Goal: Information Seeking & Learning: Compare options

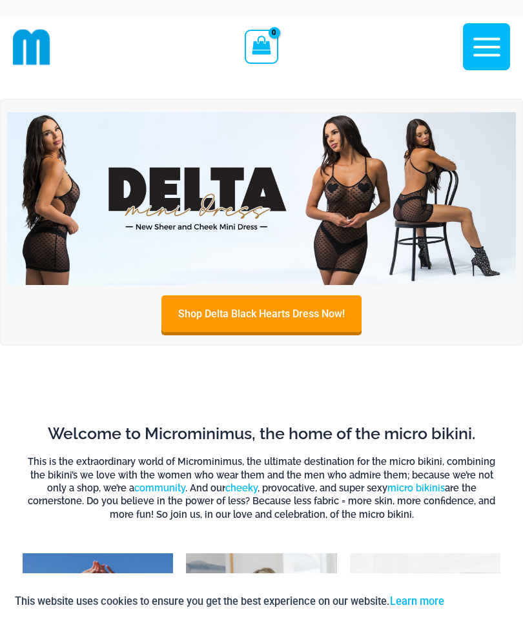
click at [195, 323] on link "Shop Delta Black Hearts Dress Now!" at bounding box center [261, 314] width 200 height 37
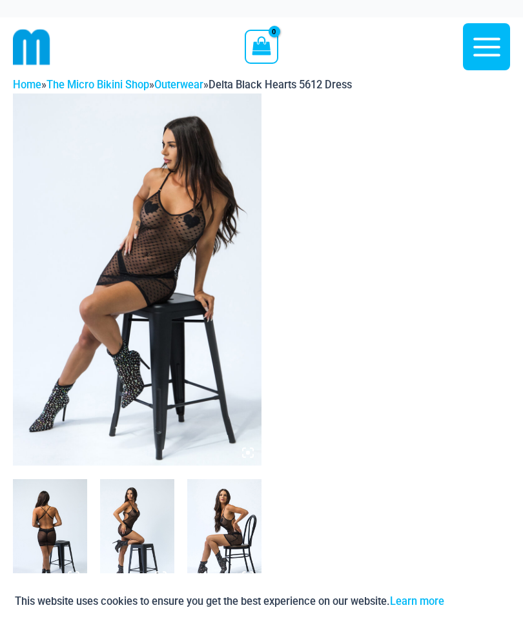
click at [112, 297] on img at bounding box center [137, 280] width 248 height 373
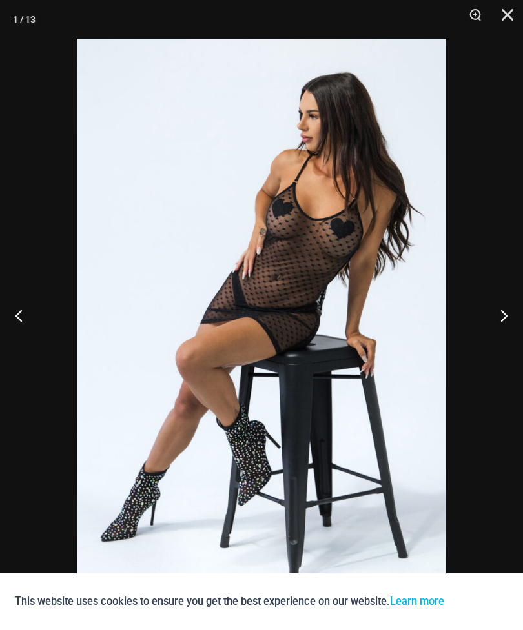
click at [501, 322] on button "Next" at bounding box center [498, 315] width 48 height 65
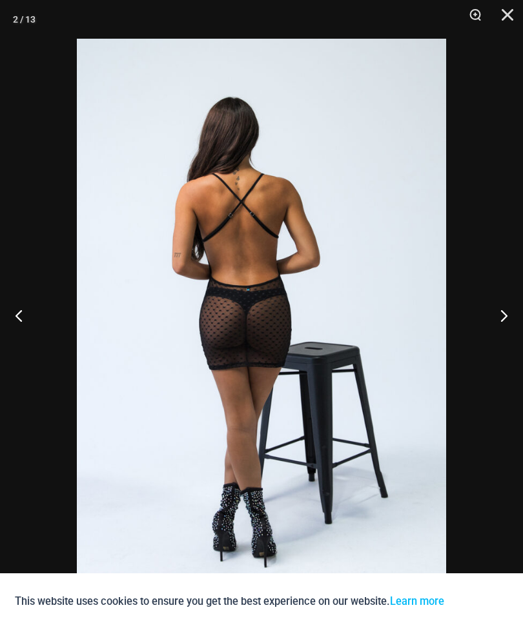
click at [502, 318] on button "Next" at bounding box center [498, 315] width 48 height 65
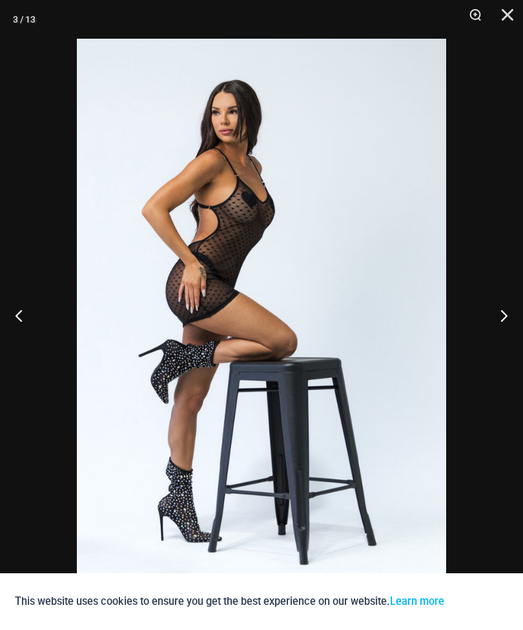
click at [501, 324] on button "Next" at bounding box center [498, 315] width 48 height 65
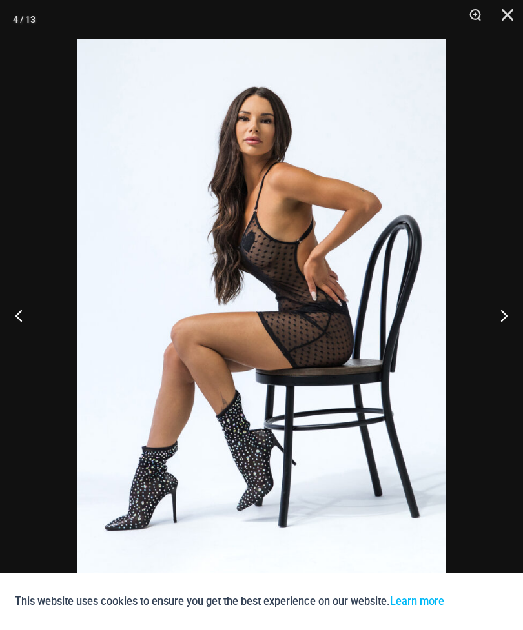
click at [502, 314] on button "Next" at bounding box center [498, 315] width 48 height 65
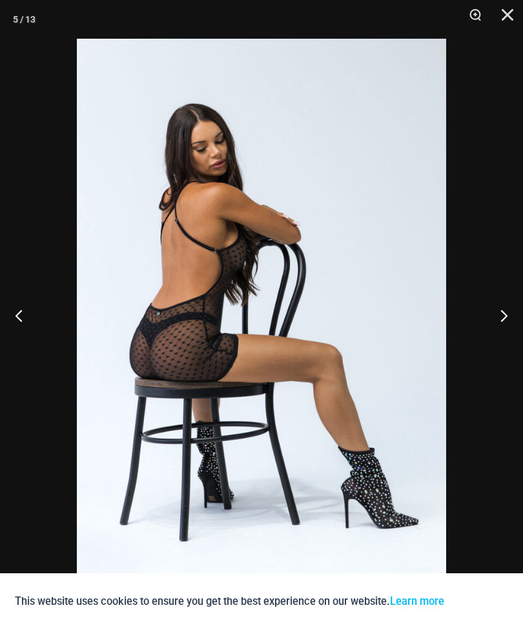
click at [498, 322] on button "Next" at bounding box center [498, 315] width 48 height 65
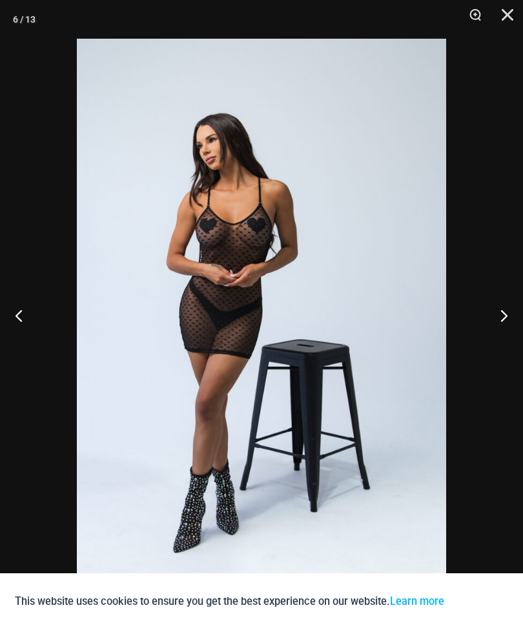
click at [505, 323] on button "Next" at bounding box center [498, 315] width 48 height 65
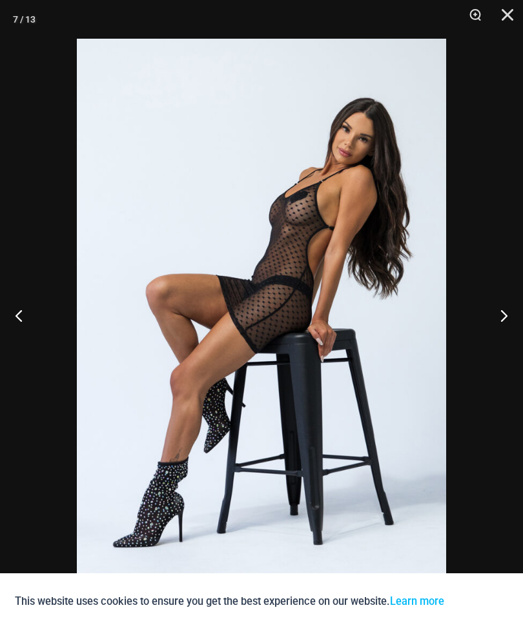
click at [494, 321] on button "Next" at bounding box center [498, 315] width 48 height 65
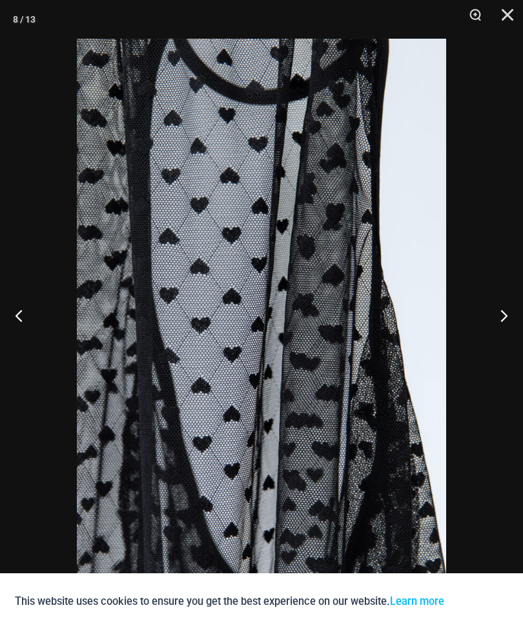
click at [502, 322] on button "Next" at bounding box center [498, 315] width 48 height 65
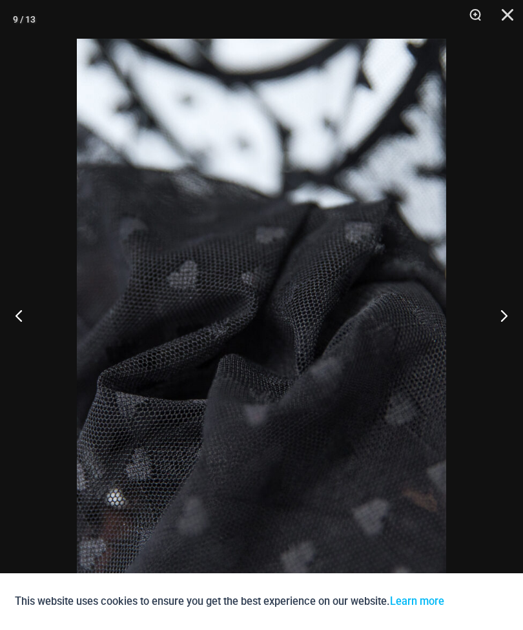
click at [498, 321] on button "Next" at bounding box center [498, 315] width 48 height 65
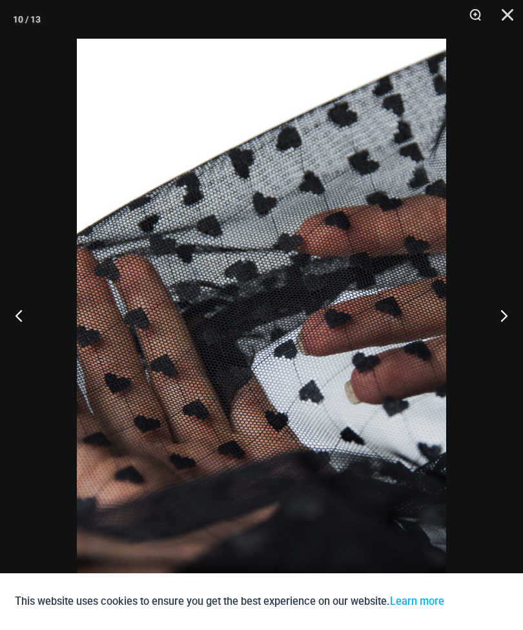
click at [501, 318] on button "Next" at bounding box center [498, 315] width 48 height 65
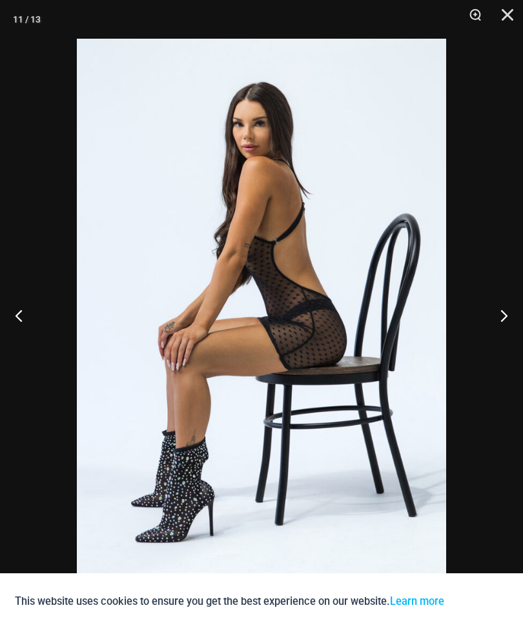
click at [501, 326] on button "Next" at bounding box center [498, 315] width 48 height 65
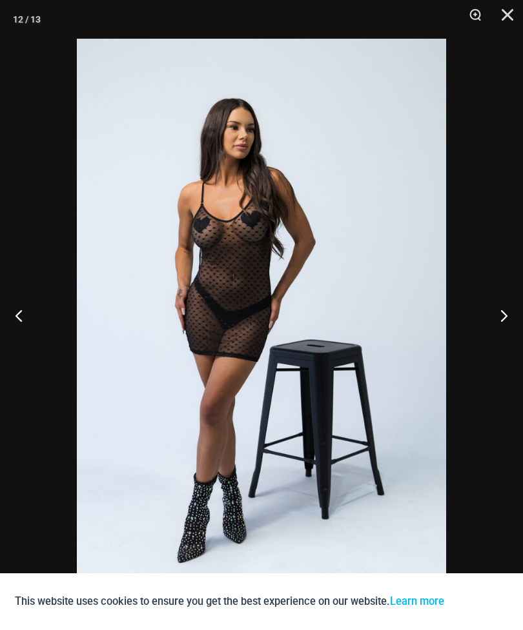
click at [503, 330] on button "Next" at bounding box center [498, 315] width 48 height 65
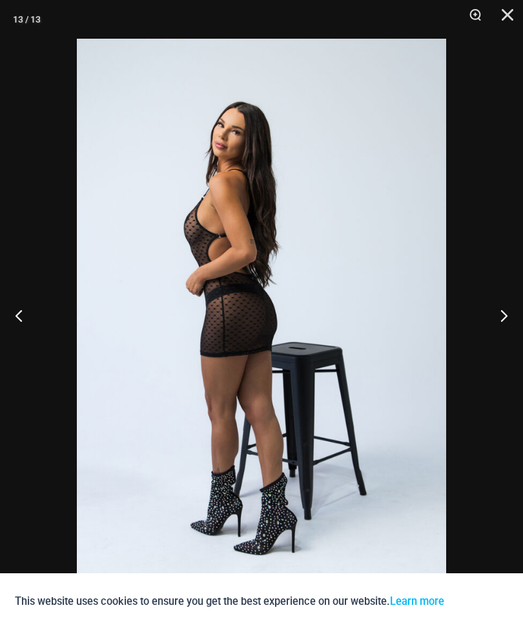
click at [502, 327] on button "Next" at bounding box center [498, 315] width 48 height 65
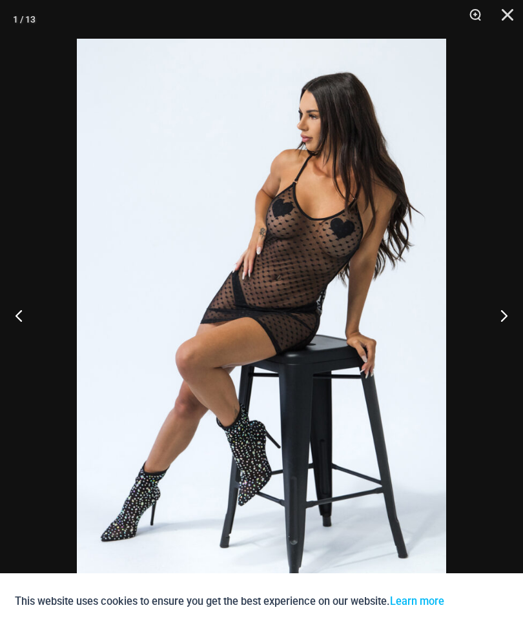
click at [503, 334] on button "Next" at bounding box center [498, 315] width 48 height 65
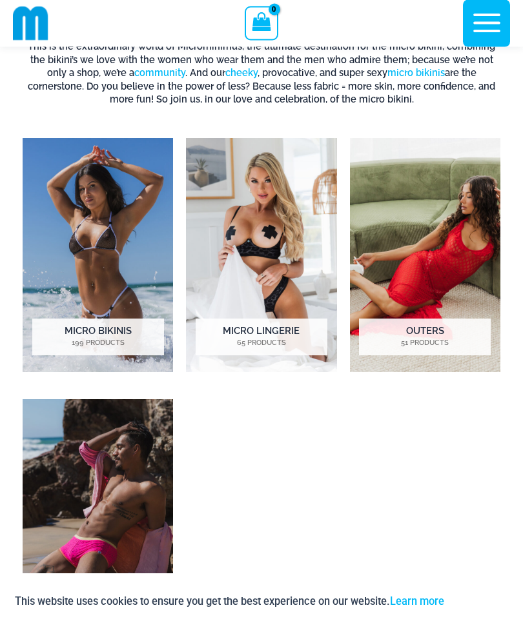
scroll to position [416, 0]
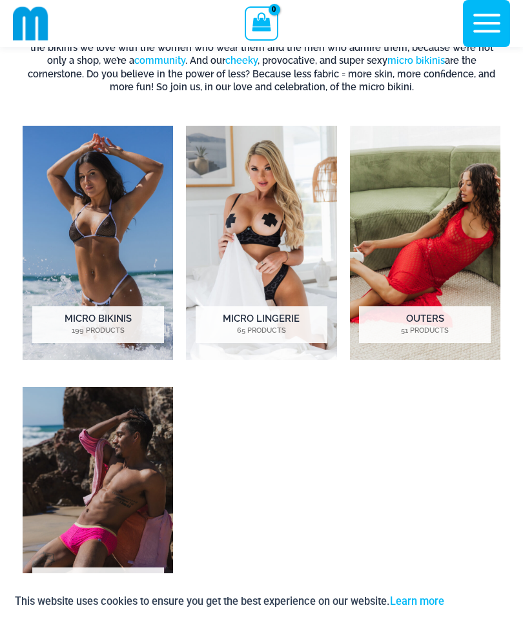
click at [296, 296] on img "Visit product category Micro Lingerie" at bounding box center [261, 243] width 150 height 234
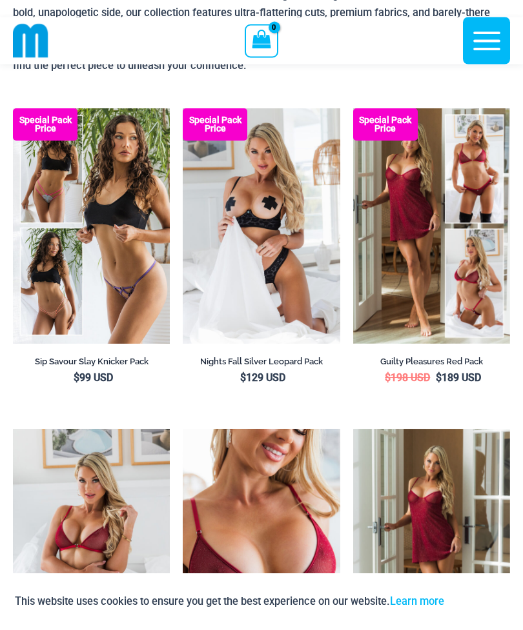
scroll to position [127, 0]
click at [183, 429] on img at bounding box center [183, 429] width 0 height 0
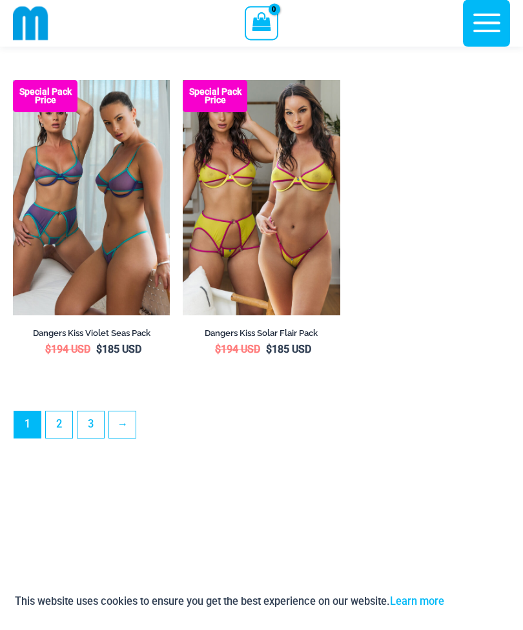
scroll to position [3620, 0]
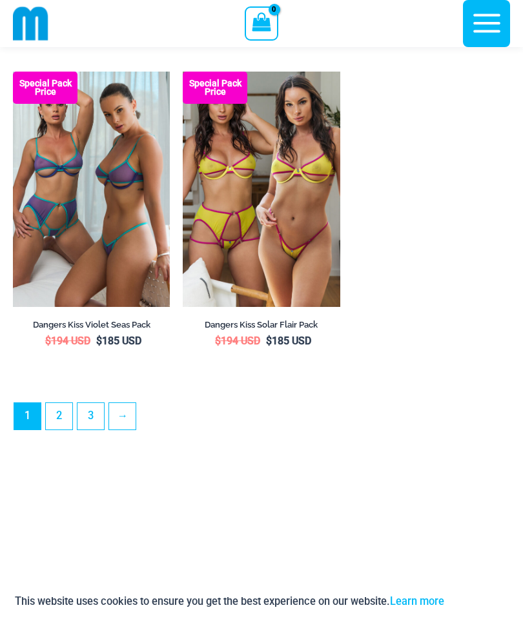
click at [126, 430] on link "→" at bounding box center [122, 416] width 26 height 26
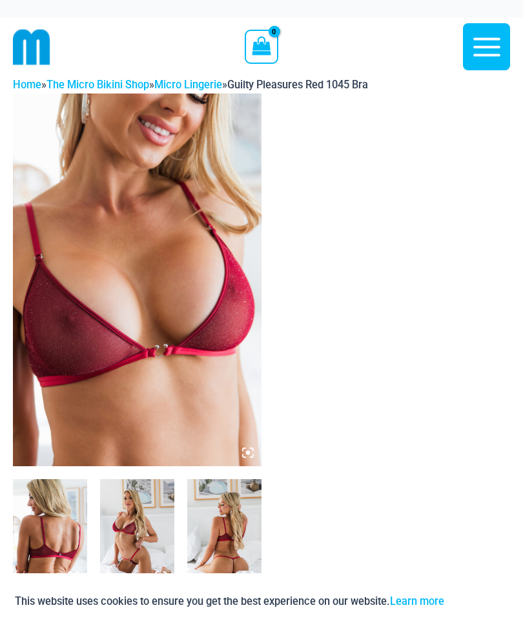
click at [217, 299] on img at bounding box center [137, 280] width 248 height 373
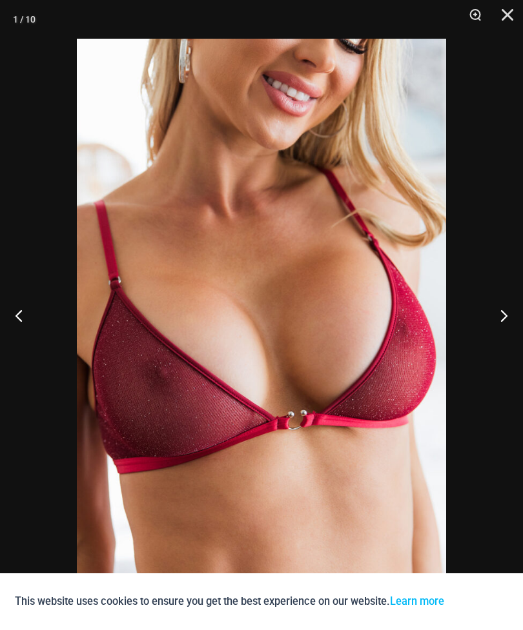
click at [507, 323] on button "Next" at bounding box center [498, 315] width 48 height 65
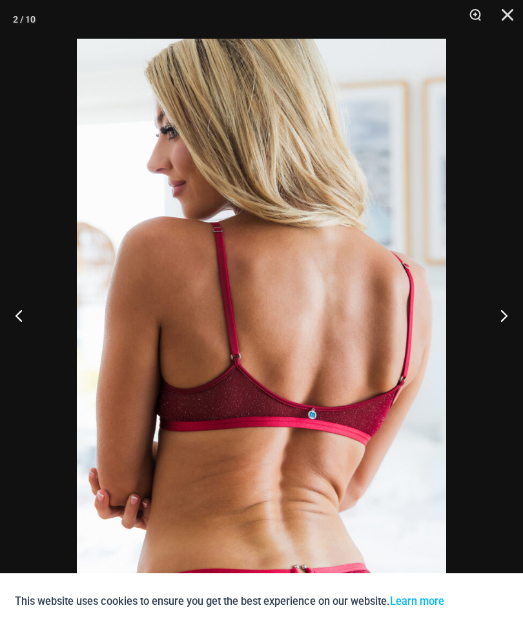
click at [505, 327] on button "Next" at bounding box center [498, 315] width 48 height 65
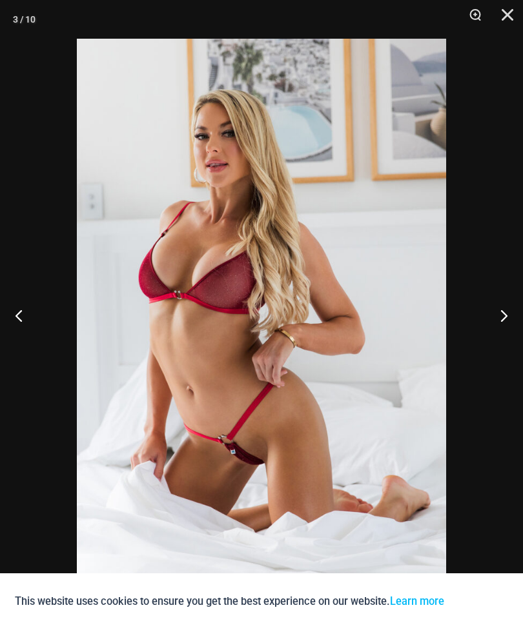
click at [501, 328] on button "Next" at bounding box center [498, 315] width 48 height 65
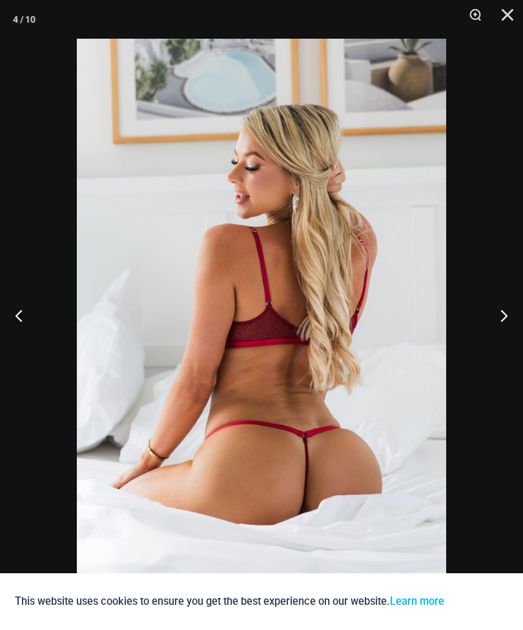
click at [503, 321] on button "Next" at bounding box center [498, 315] width 48 height 65
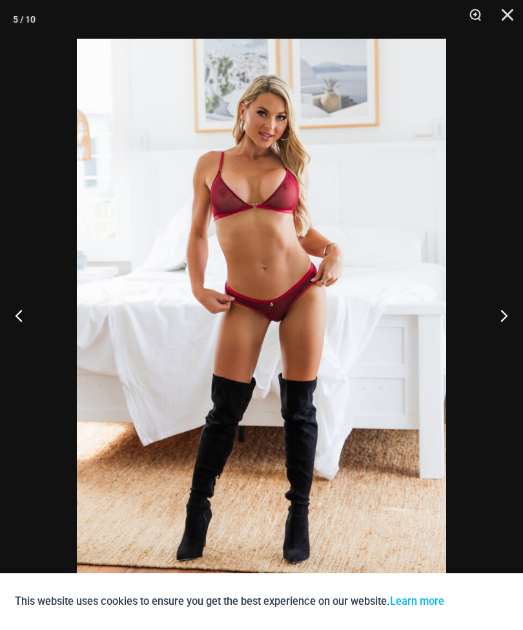
click at [496, 324] on button "Next" at bounding box center [498, 315] width 48 height 65
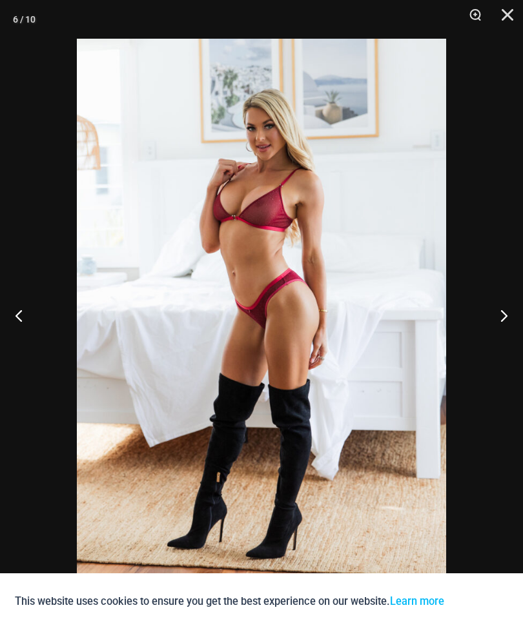
click at [512, 324] on button "Next" at bounding box center [498, 315] width 48 height 65
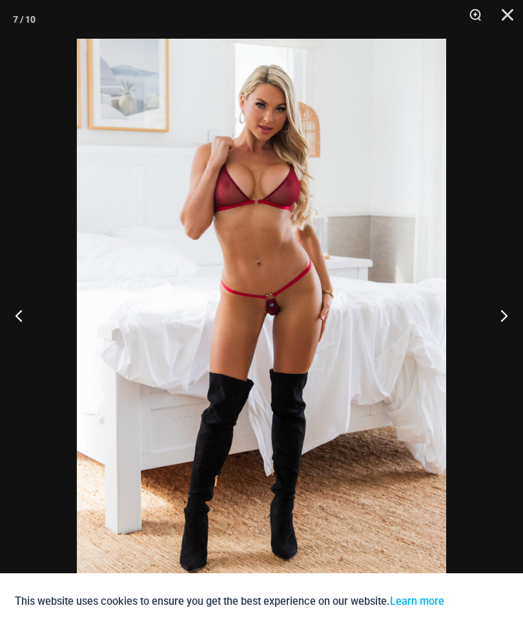
click at [504, 330] on button "Next" at bounding box center [498, 315] width 48 height 65
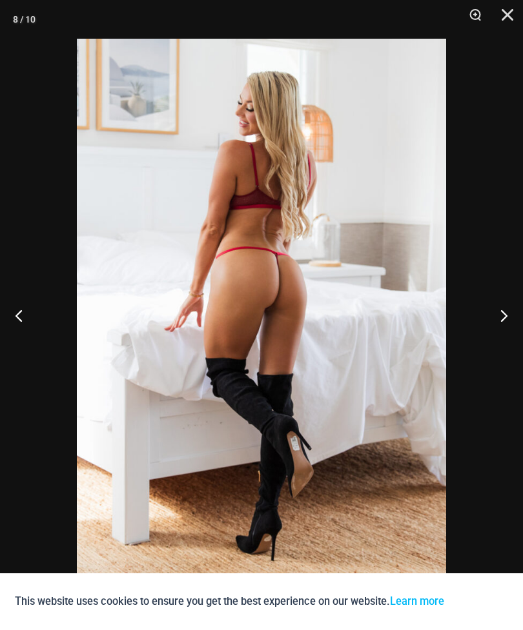
click at [503, 319] on button "Next" at bounding box center [498, 315] width 48 height 65
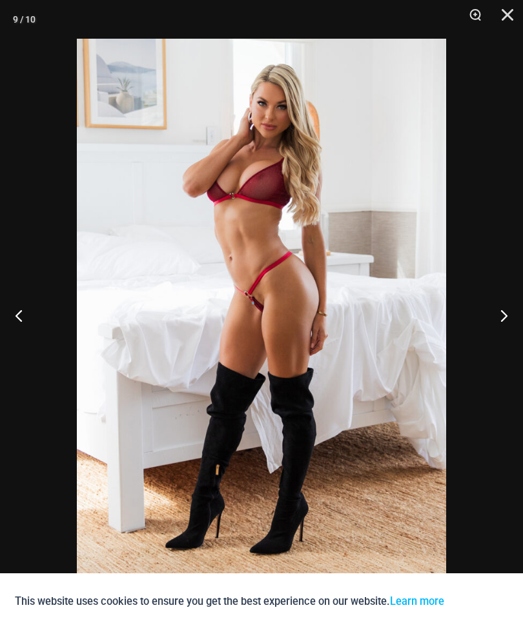
click at [490, 327] on button "Next" at bounding box center [498, 315] width 48 height 65
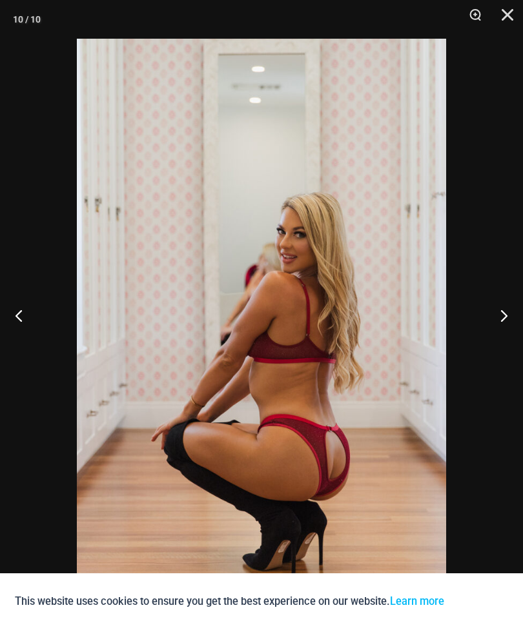
click at [501, 323] on button "Next" at bounding box center [498, 315] width 48 height 65
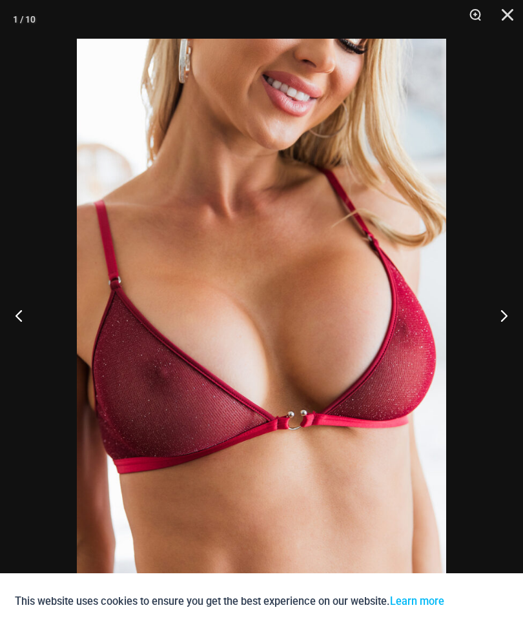
click at [496, 330] on button "Next" at bounding box center [498, 315] width 48 height 65
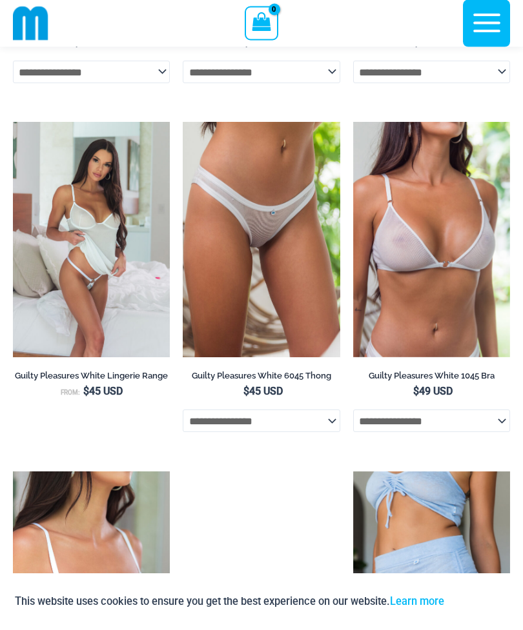
scroll to position [1775, 0]
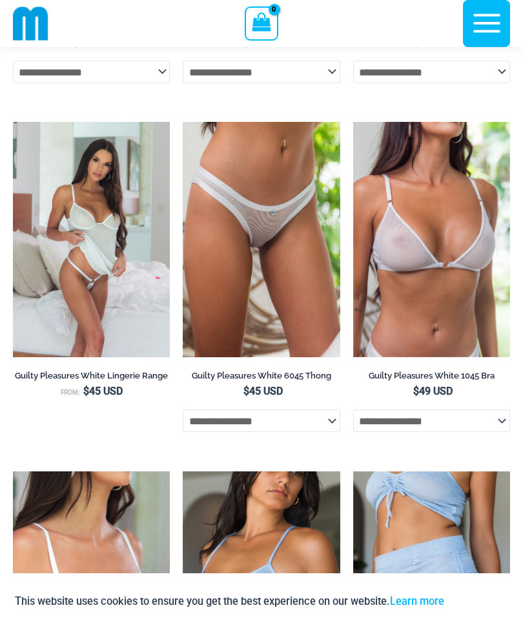
click at [13, 122] on img at bounding box center [13, 122] width 0 height 0
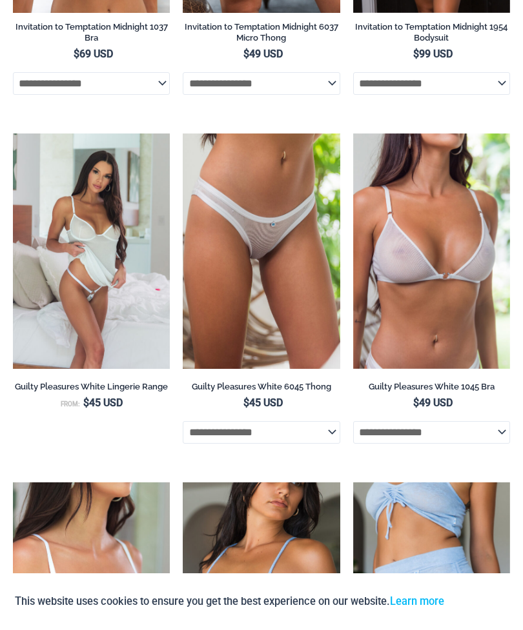
scroll to position [1816, 0]
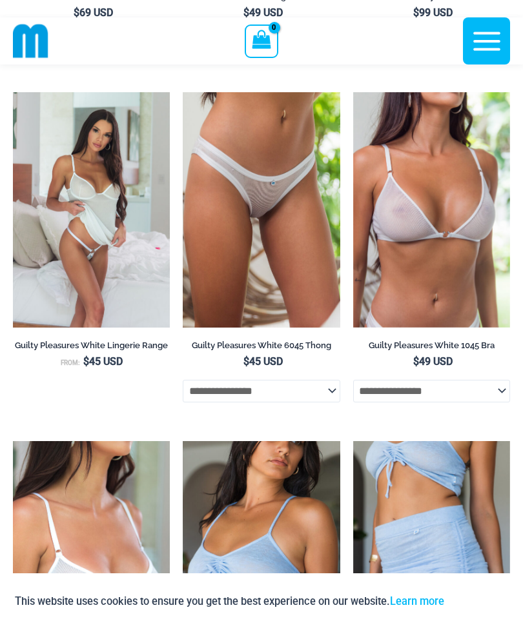
click at [353, 92] on img at bounding box center [353, 92] width 0 height 0
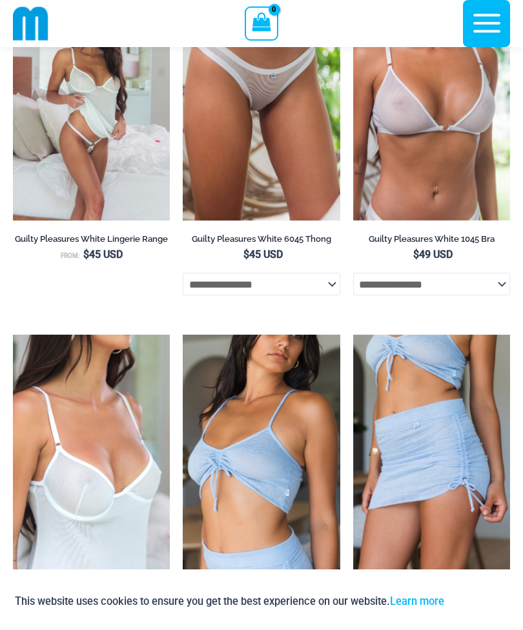
scroll to position [1932, 0]
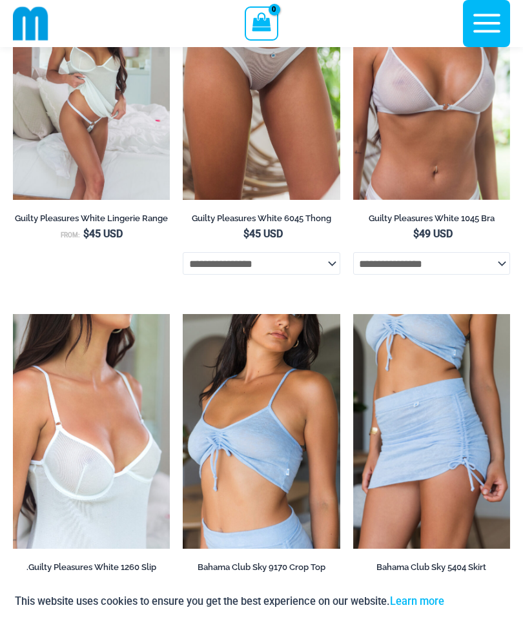
click at [13, 314] on img at bounding box center [13, 314] width 0 height 0
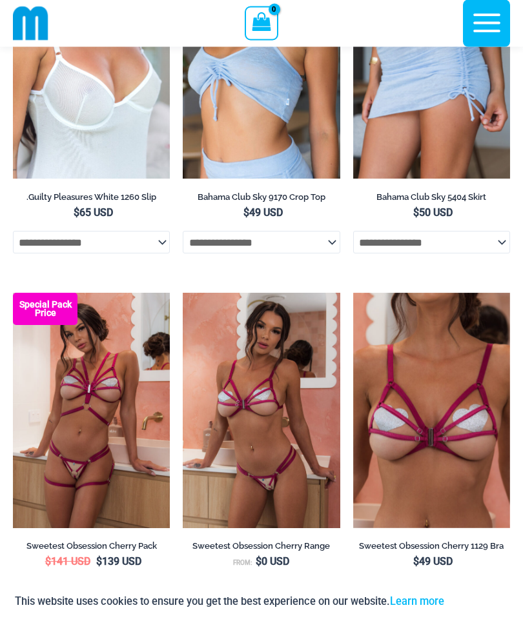
scroll to position [2303, 0]
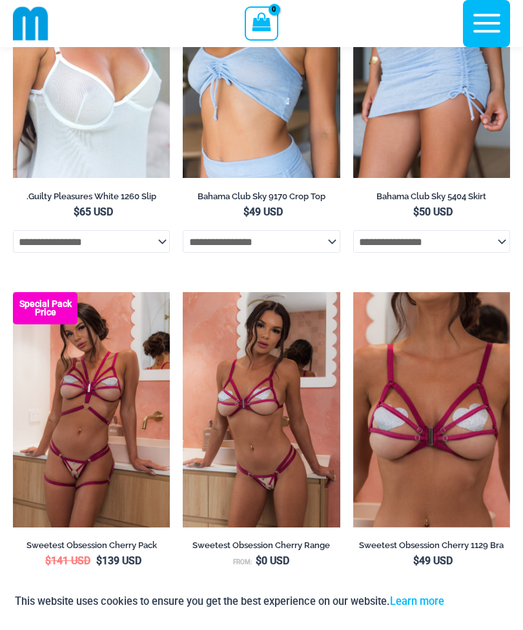
click at [183, 292] on img at bounding box center [183, 292] width 0 height 0
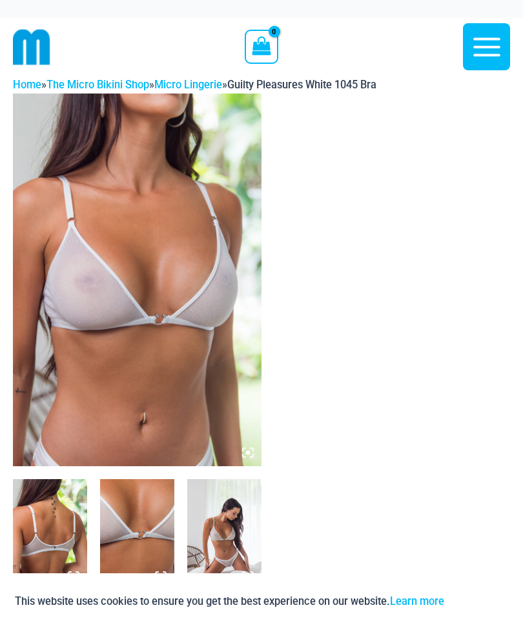
click at [177, 341] on img at bounding box center [137, 280] width 248 height 373
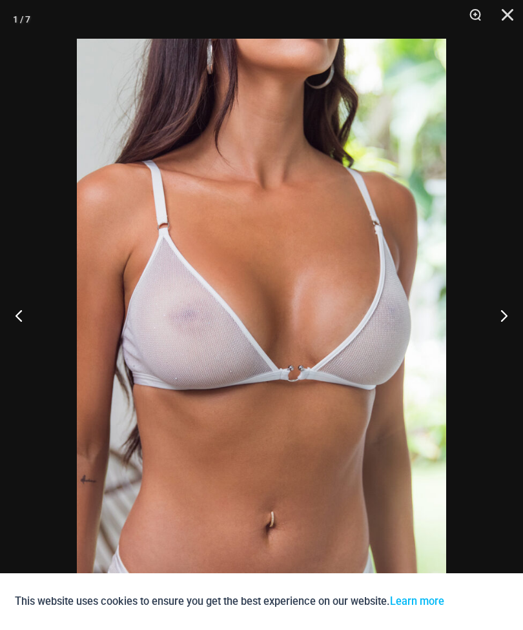
click at [514, 320] on button "Next" at bounding box center [498, 315] width 48 height 65
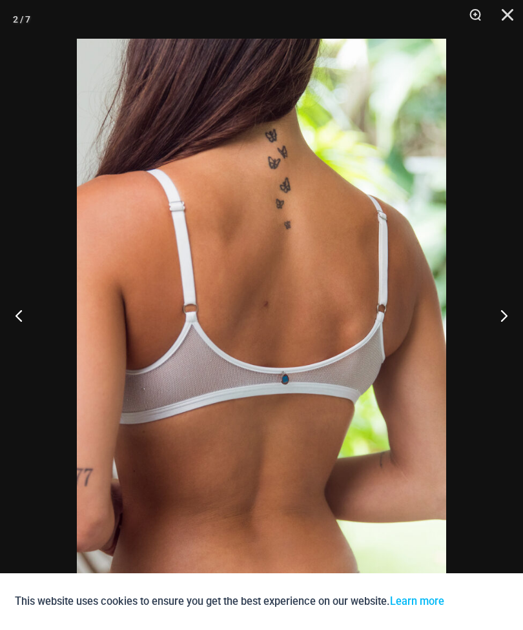
click at [495, 332] on button "Next" at bounding box center [498, 315] width 48 height 65
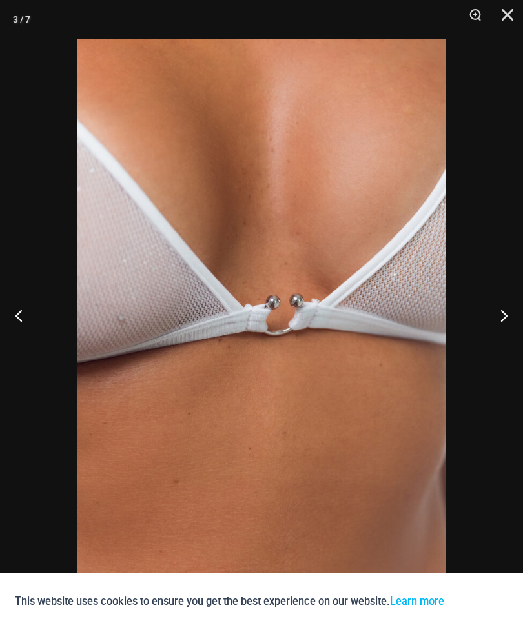
click at [503, 328] on button "Next" at bounding box center [498, 315] width 48 height 65
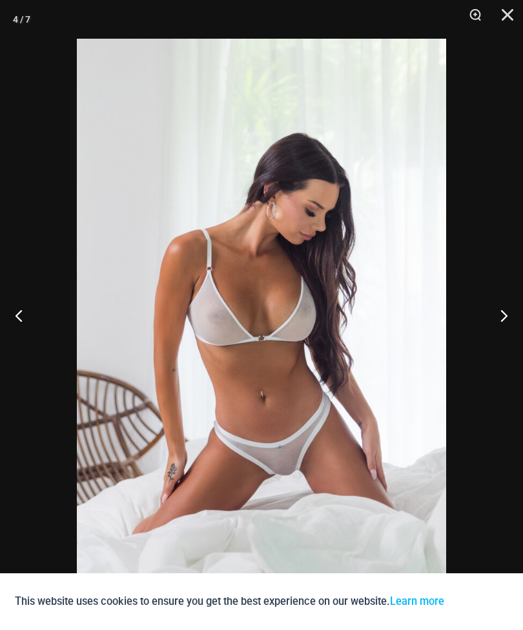
click at [501, 323] on button "Next" at bounding box center [498, 315] width 48 height 65
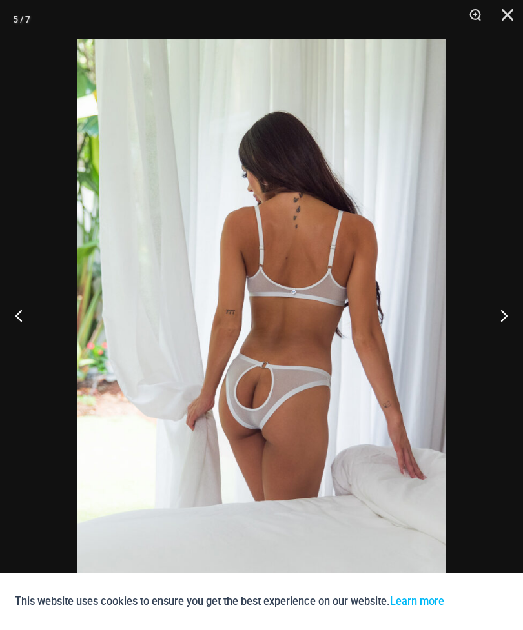
click at [502, 332] on button "Next" at bounding box center [498, 315] width 48 height 65
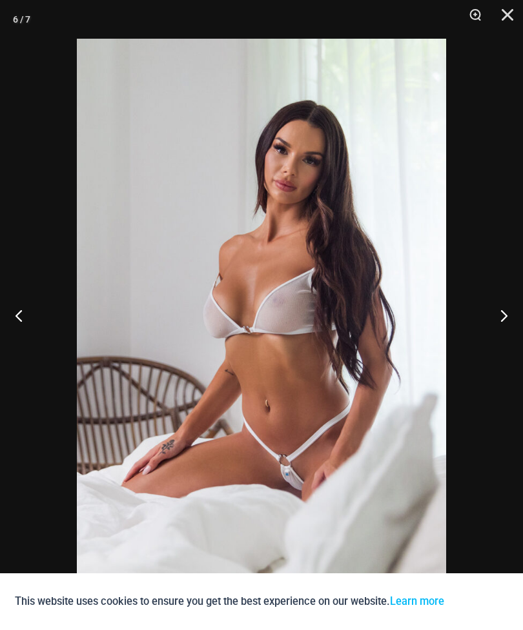
click at [503, 319] on button "Next" at bounding box center [498, 315] width 48 height 65
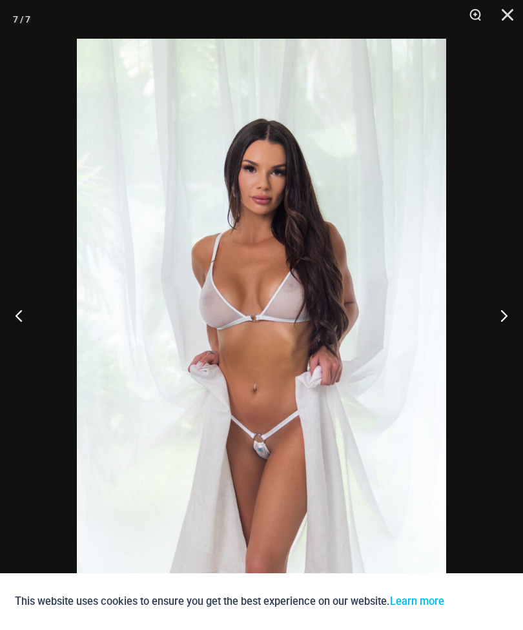
click at [501, 325] on button "Next" at bounding box center [498, 315] width 48 height 65
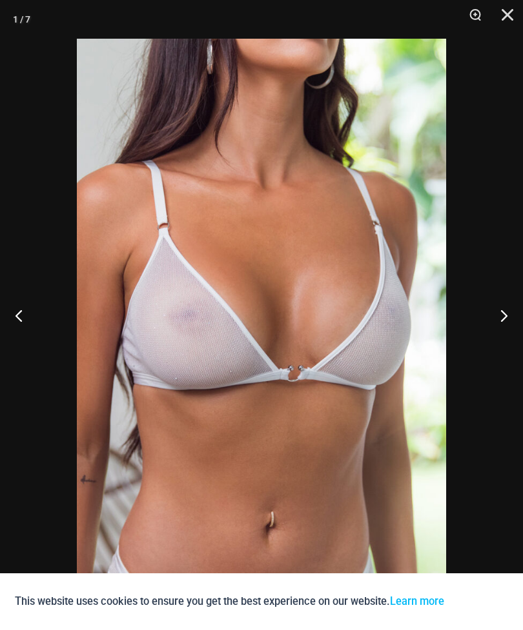
click at [499, 331] on button "Next" at bounding box center [498, 315] width 48 height 65
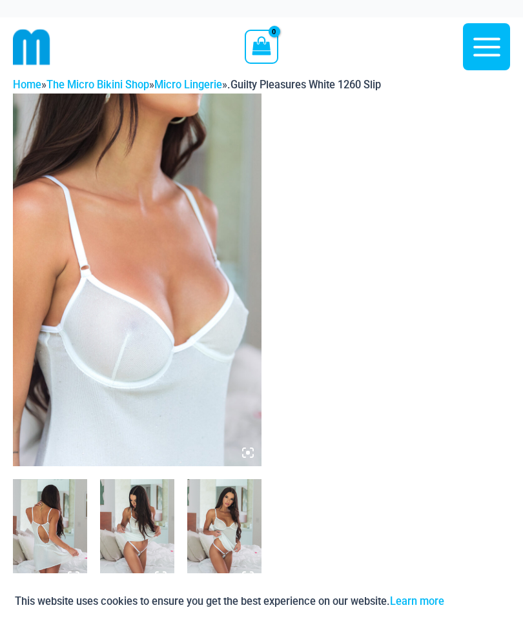
click at [190, 325] on img at bounding box center [137, 280] width 248 height 373
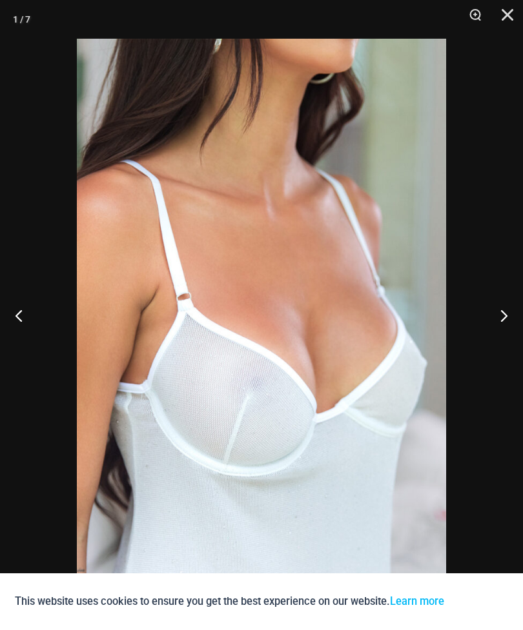
click at [512, 319] on button "Next" at bounding box center [498, 315] width 48 height 65
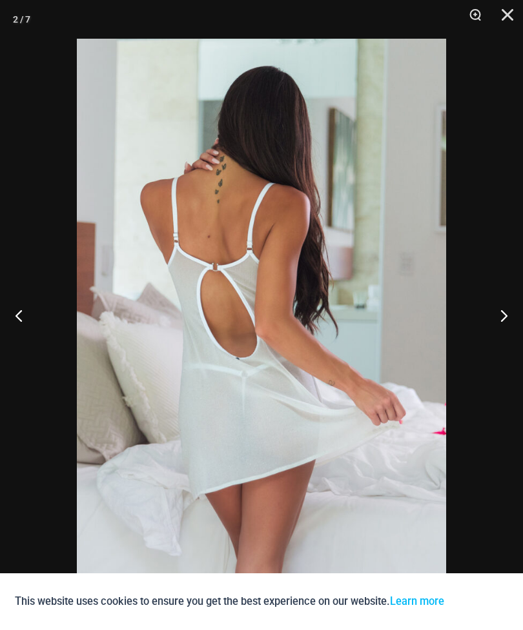
click at [489, 330] on button "Next" at bounding box center [498, 315] width 48 height 65
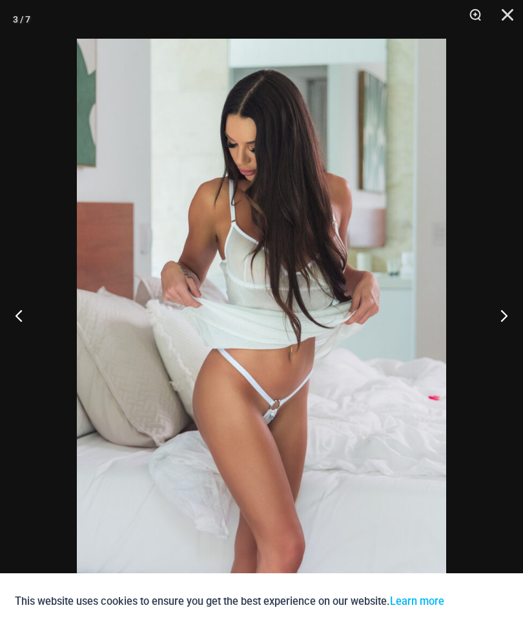
click at [496, 332] on button "Next" at bounding box center [498, 315] width 48 height 65
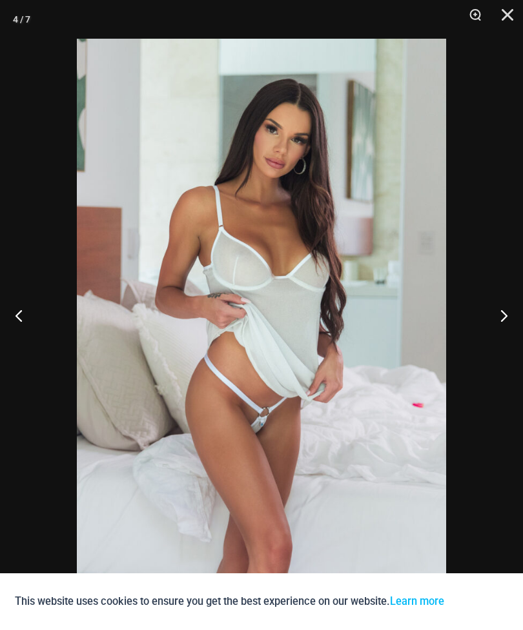
click at [499, 334] on button "Next" at bounding box center [498, 315] width 48 height 65
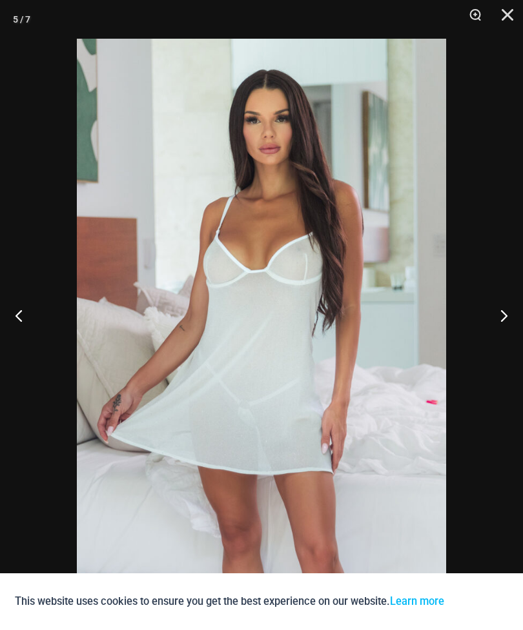
click at [501, 332] on button "Next" at bounding box center [498, 315] width 48 height 65
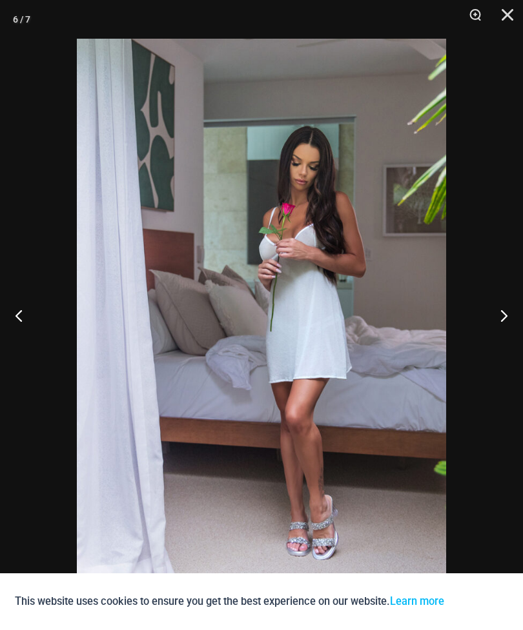
click at [513, 331] on button "Next" at bounding box center [498, 315] width 48 height 65
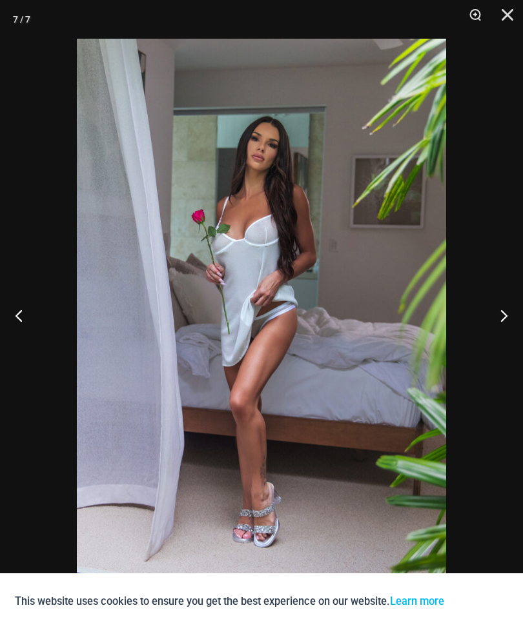
click at [503, 332] on button "Next" at bounding box center [498, 315] width 48 height 65
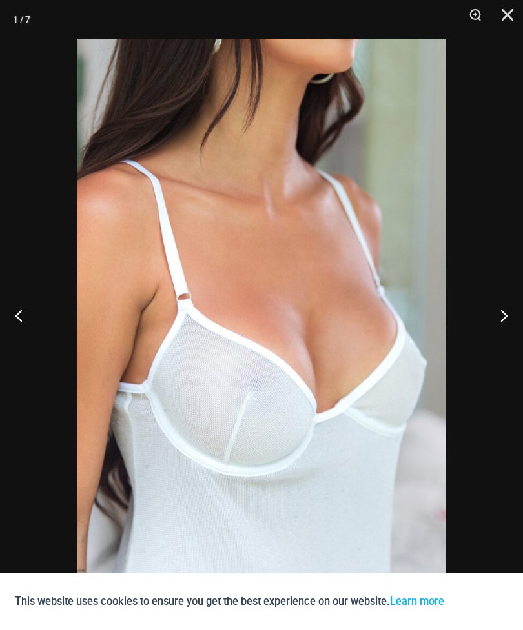
click at [498, 332] on button "Next" at bounding box center [498, 315] width 48 height 65
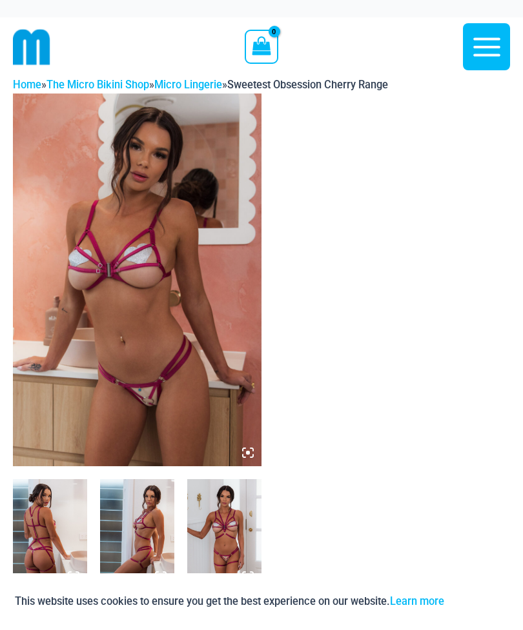
click at [216, 344] on img at bounding box center [137, 280] width 248 height 373
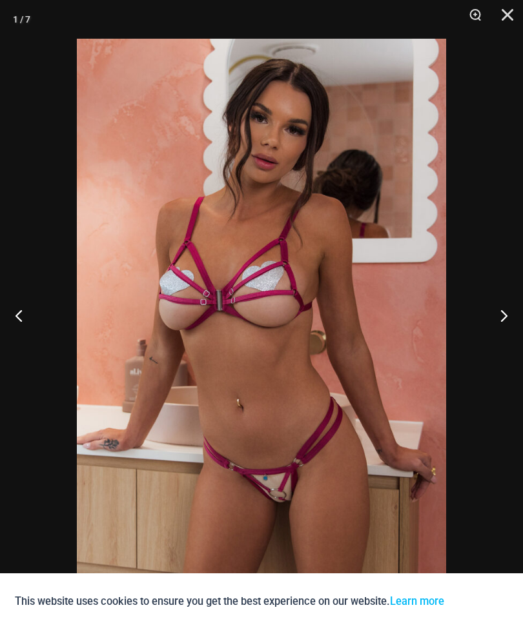
click at [511, 325] on button "Next" at bounding box center [498, 315] width 48 height 65
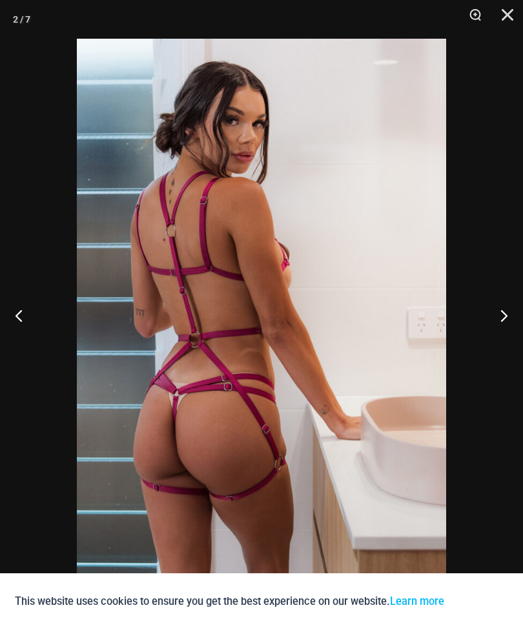
click at [488, 330] on button "Next" at bounding box center [498, 315] width 48 height 65
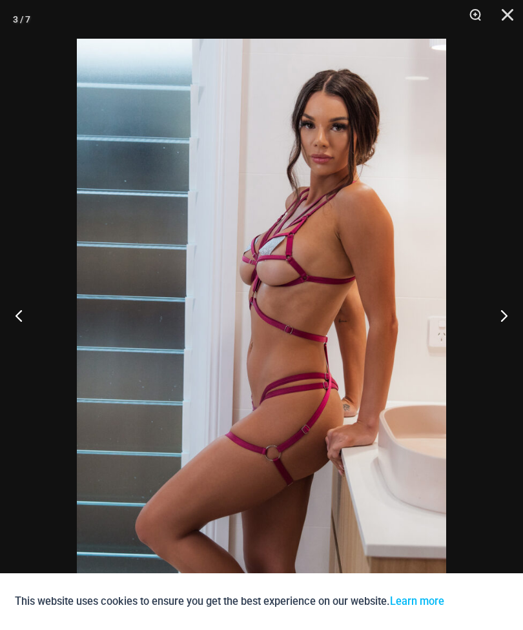
click at [503, 325] on button "Next" at bounding box center [498, 315] width 48 height 65
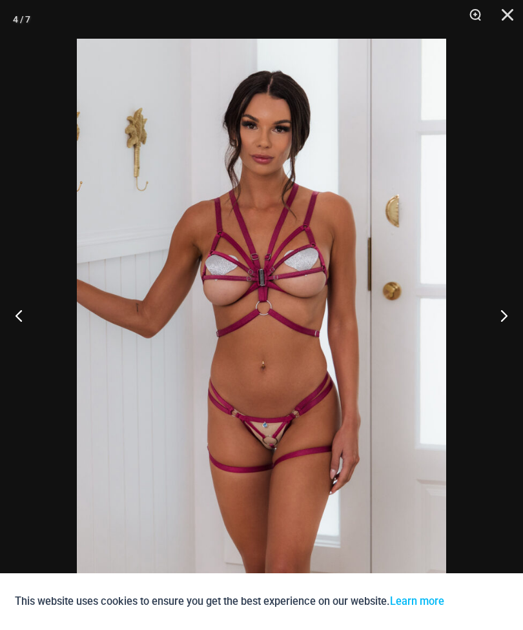
click at [502, 334] on button "Next" at bounding box center [498, 315] width 48 height 65
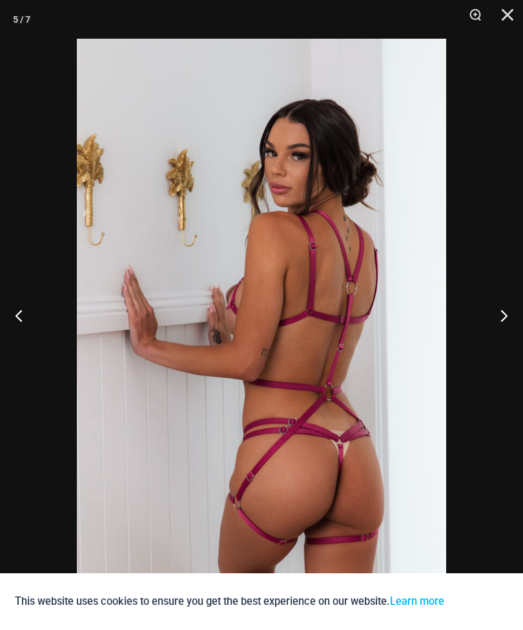
click at [514, 330] on button "Next" at bounding box center [498, 315] width 48 height 65
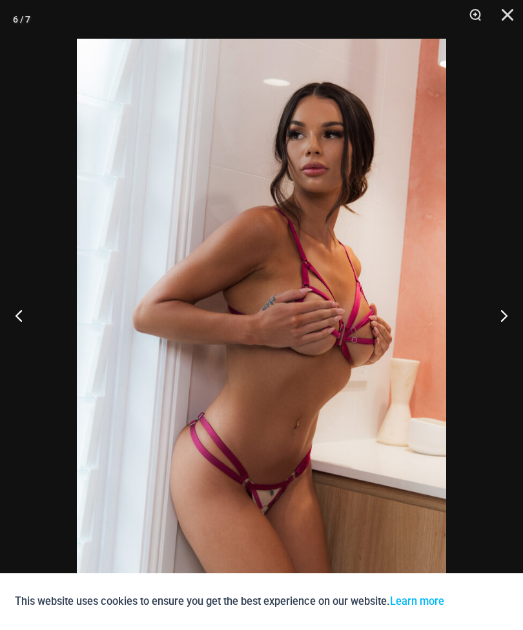
click at [502, 335] on button "Next" at bounding box center [498, 315] width 48 height 65
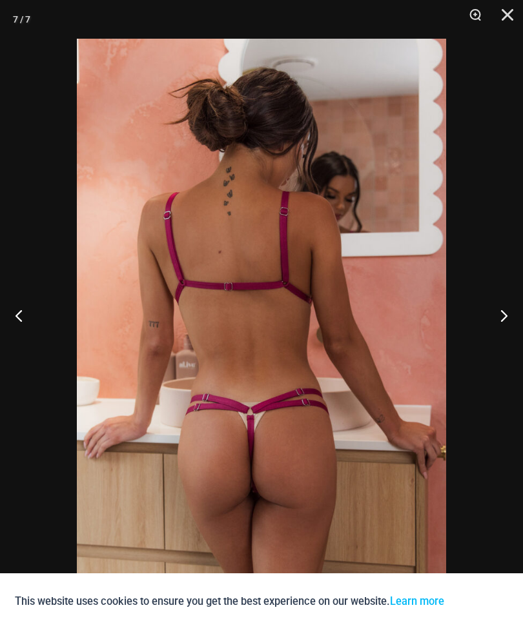
click at [498, 329] on button "Next" at bounding box center [498, 315] width 48 height 65
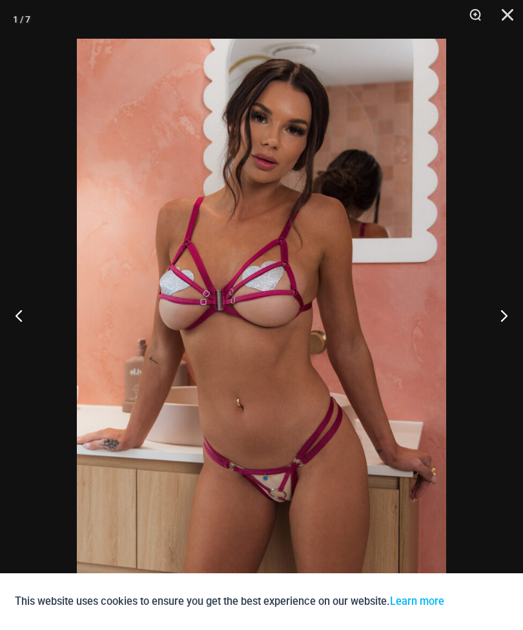
click at [505, 15] on button "Close" at bounding box center [503, 19] width 32 height 39
